Goal: Register for event/course

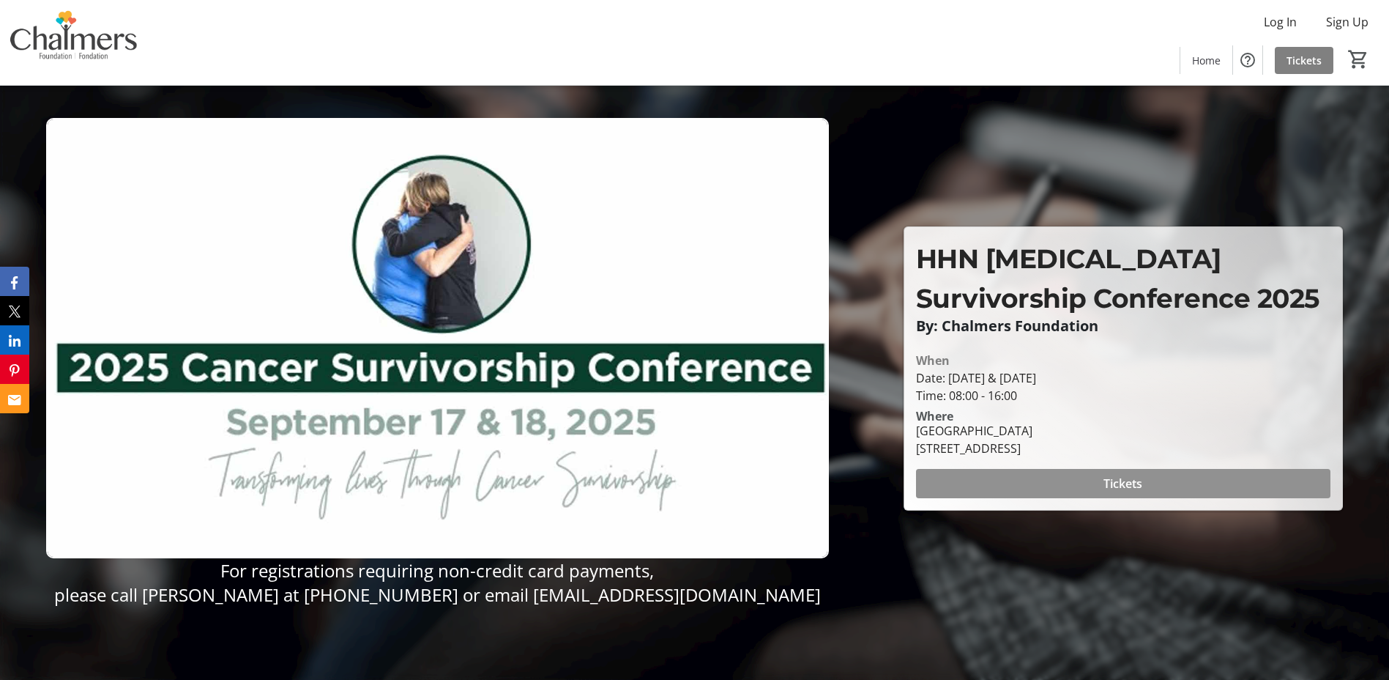
click at [1155, 480] on span at bounding box center [1123, 483] width 414 height 35
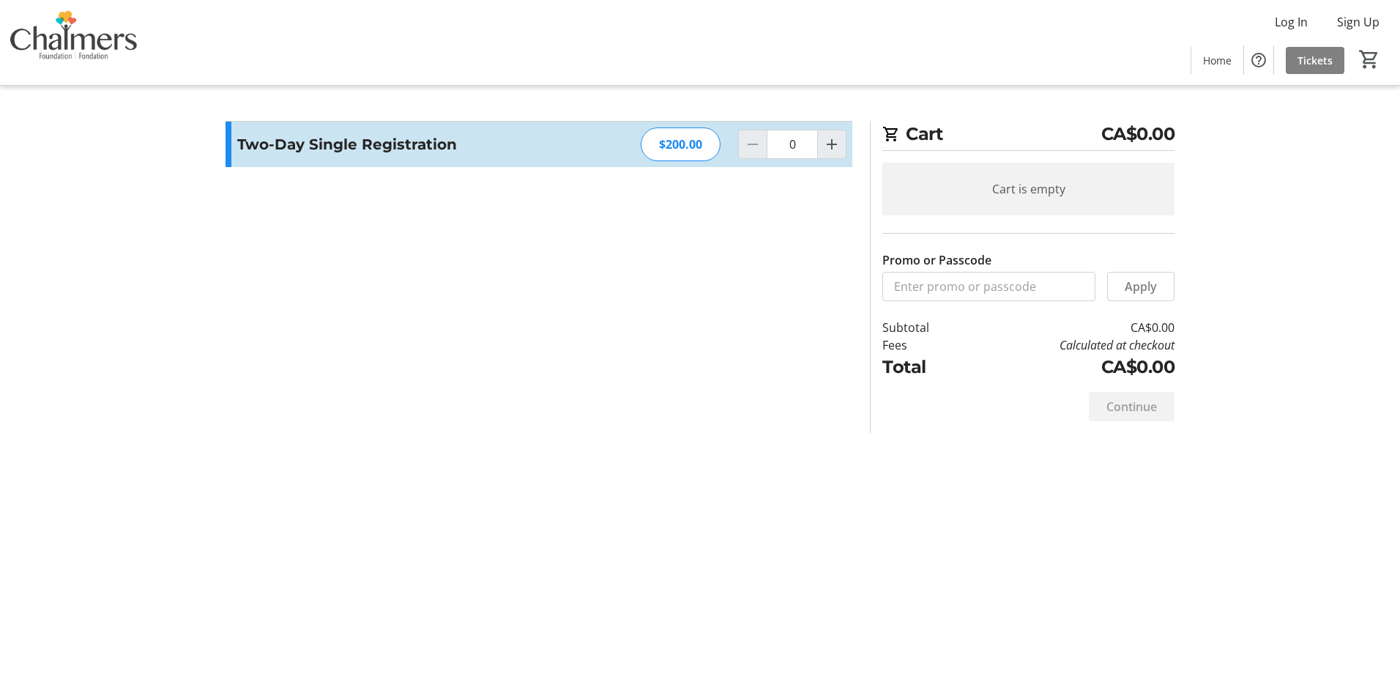
click at [841, 141] on button "Increment by one" at bounding box center [832, 144] width 28 height 28
type input "1"
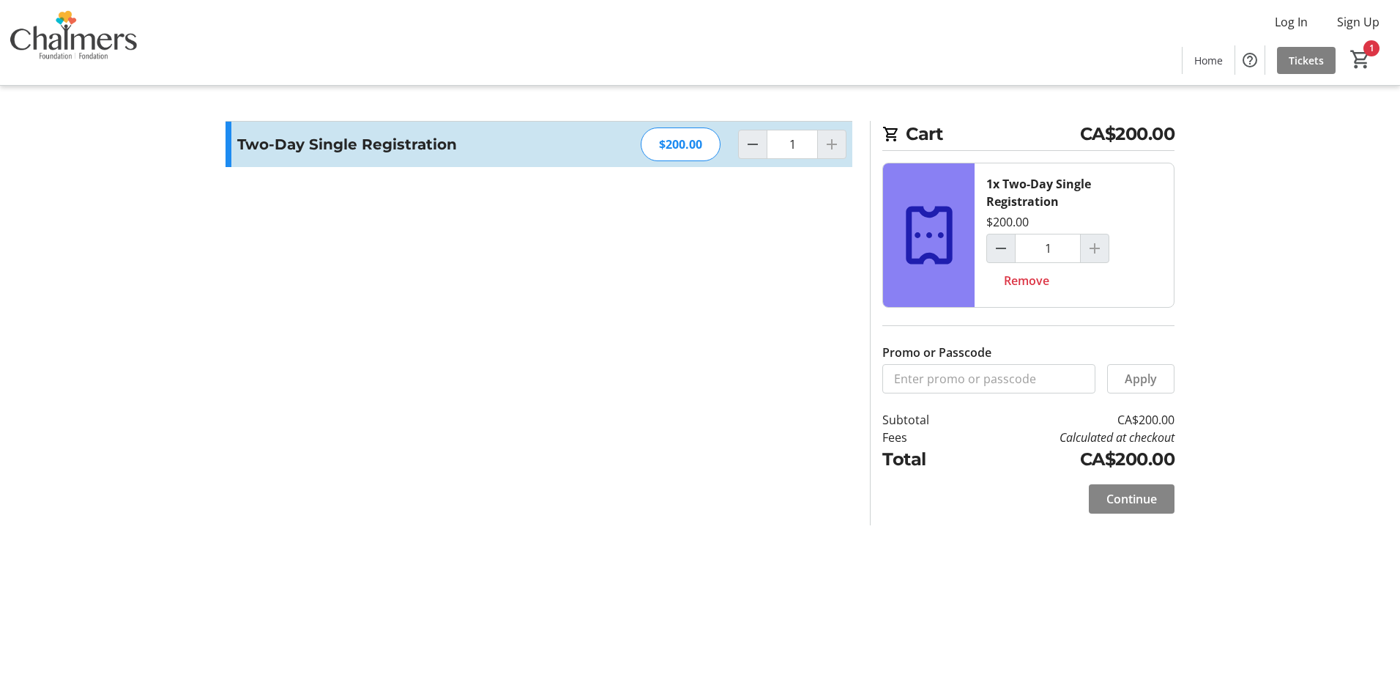
click at [1129, 496] on span "Continue" at bounding box center [1131, 499] width 51 height 18
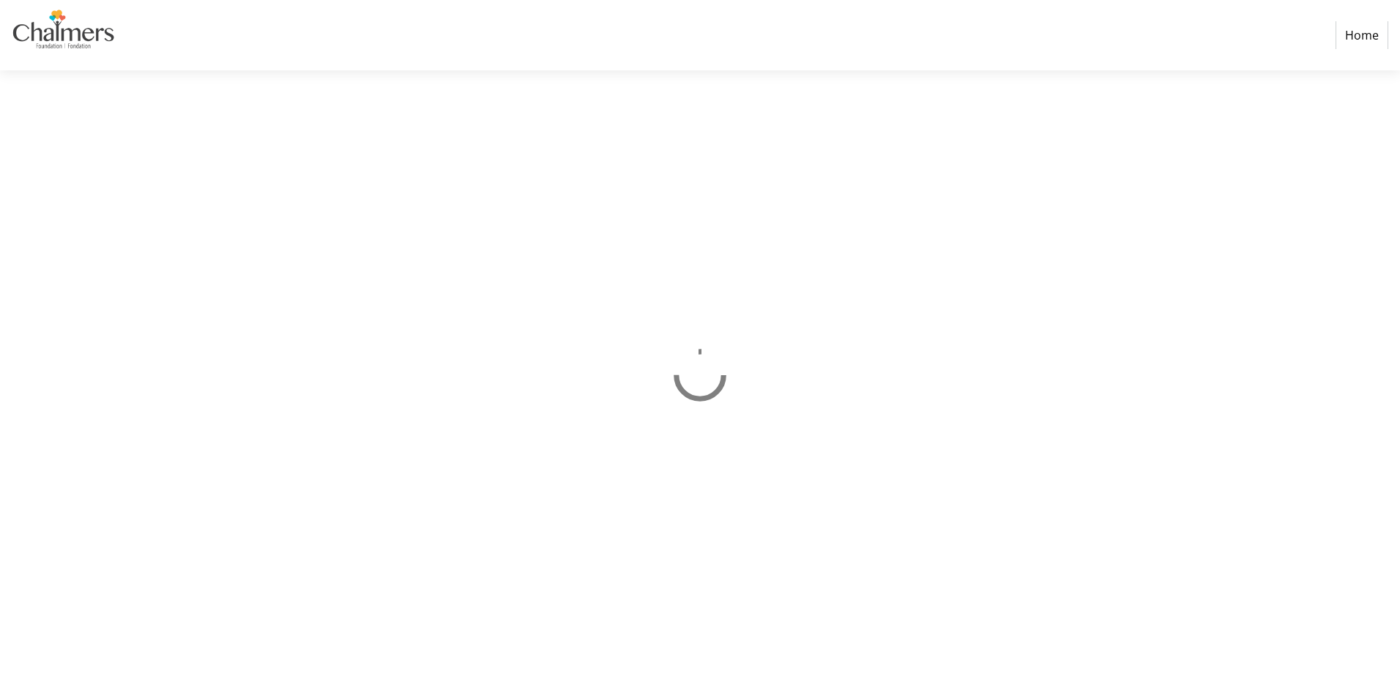
select select "CA"
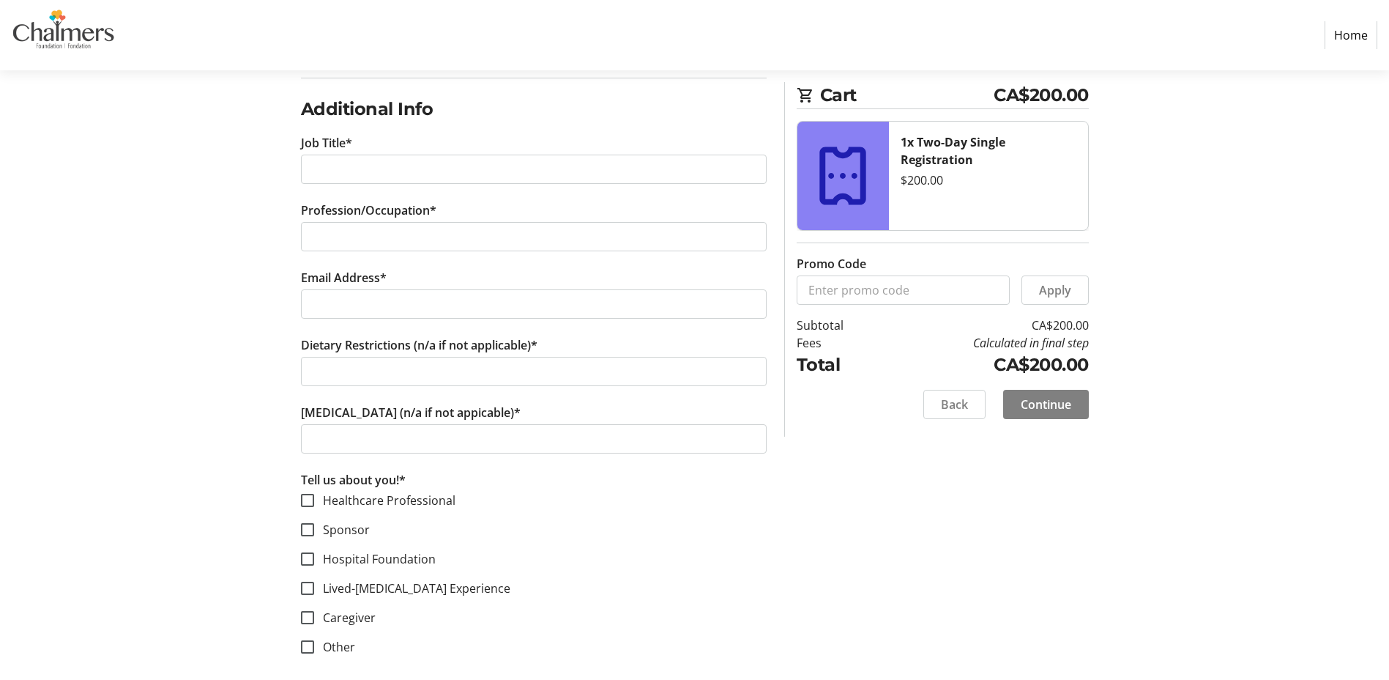
scroll to position [837, 0]
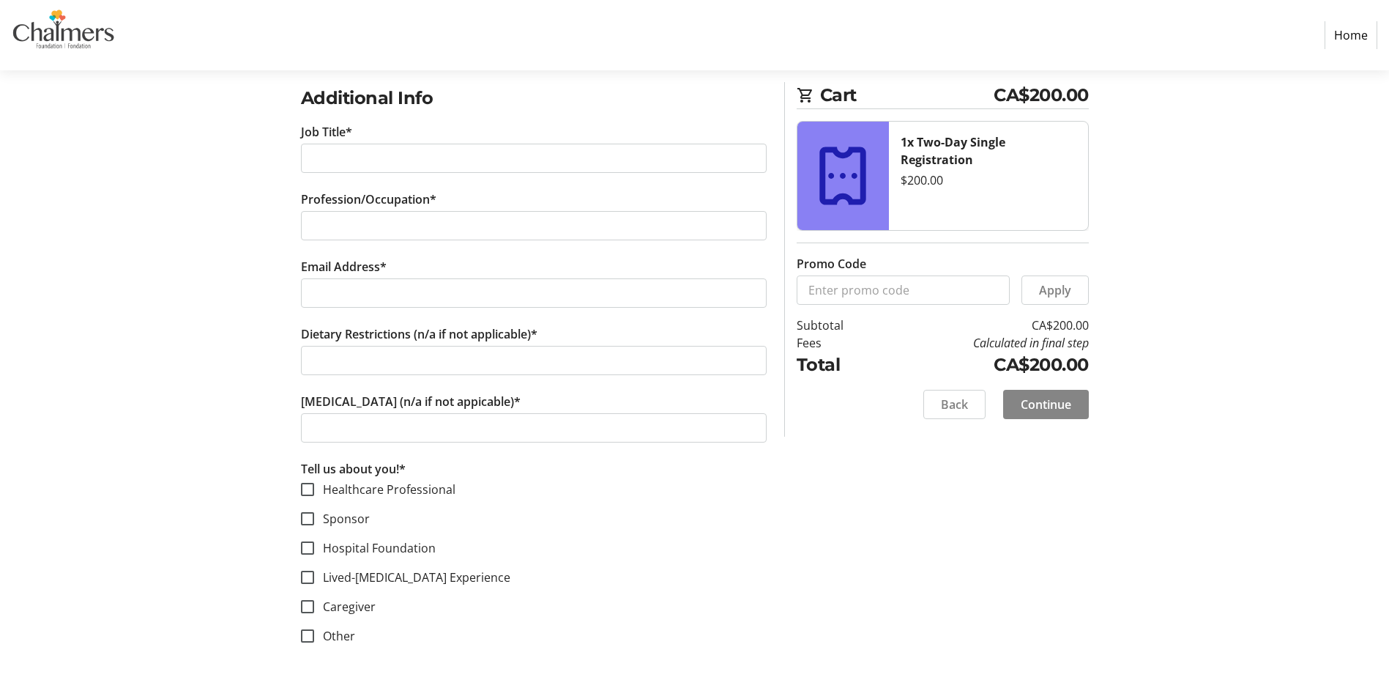
click at [1062, 409] on span "Continue" at bounding box center [1046, 404] width 51 height 18
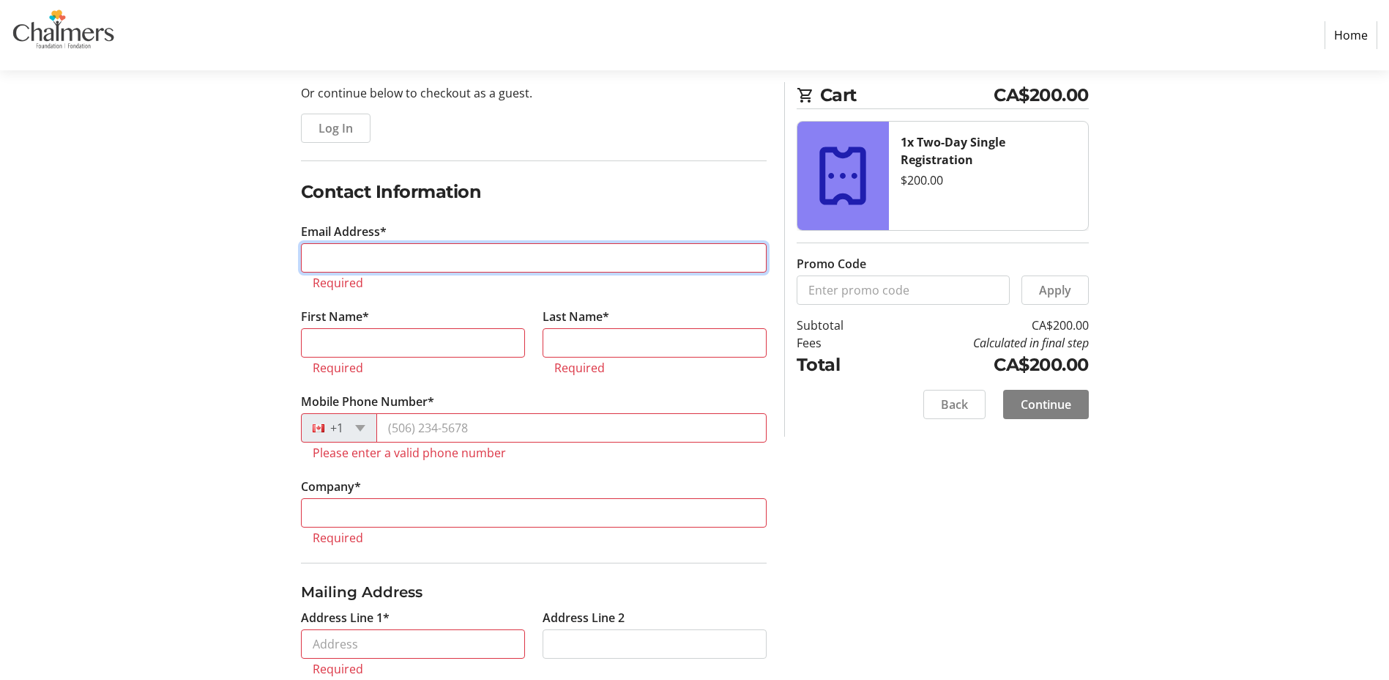
scroll to position [0, 0]
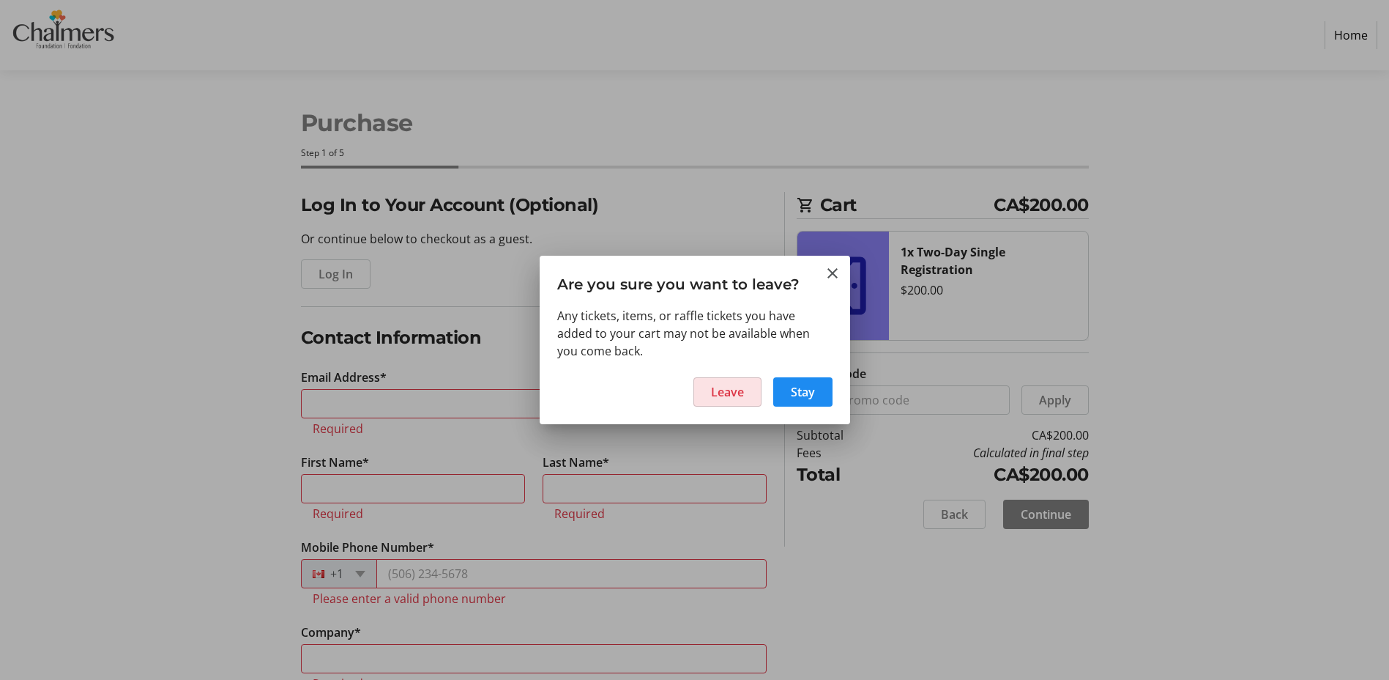
click at [737, 385] on span "Leave" at bounding box center [727, 392] width 33 height 18
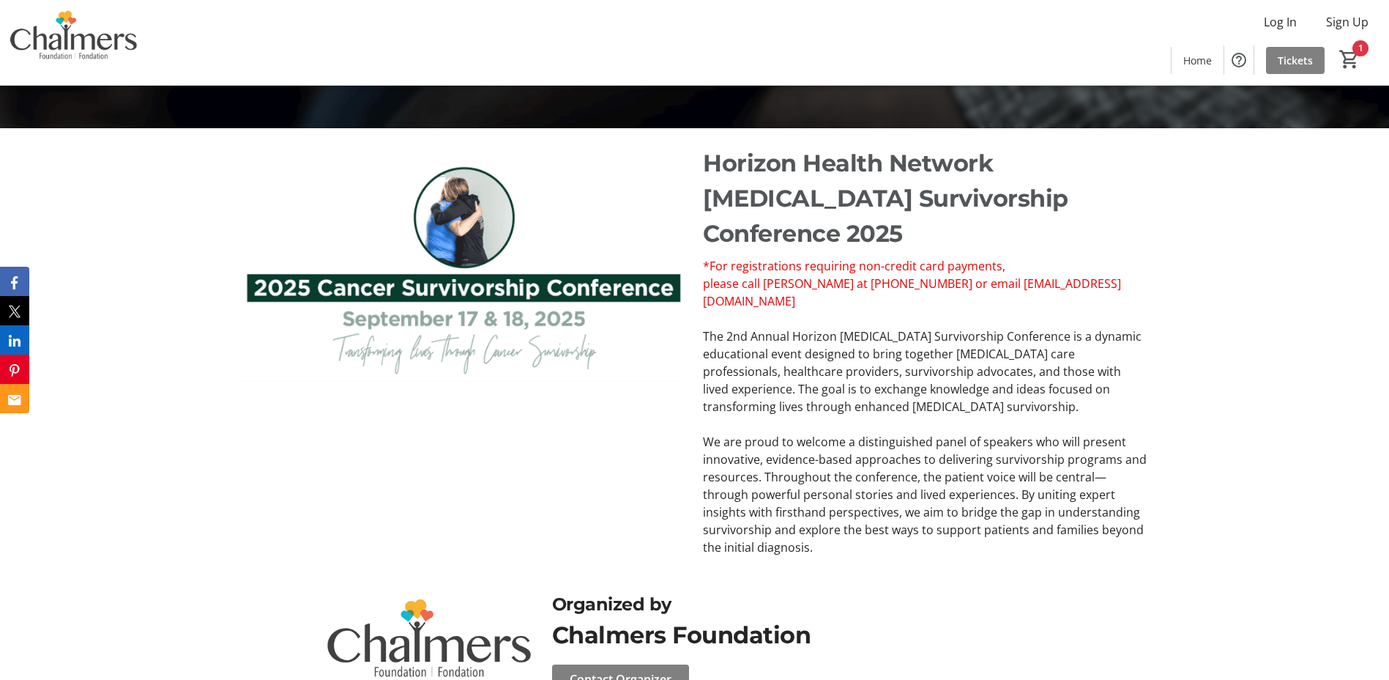
scroll to position [607, 0]
